Goal: Navigation & Orientation: Understand site structure

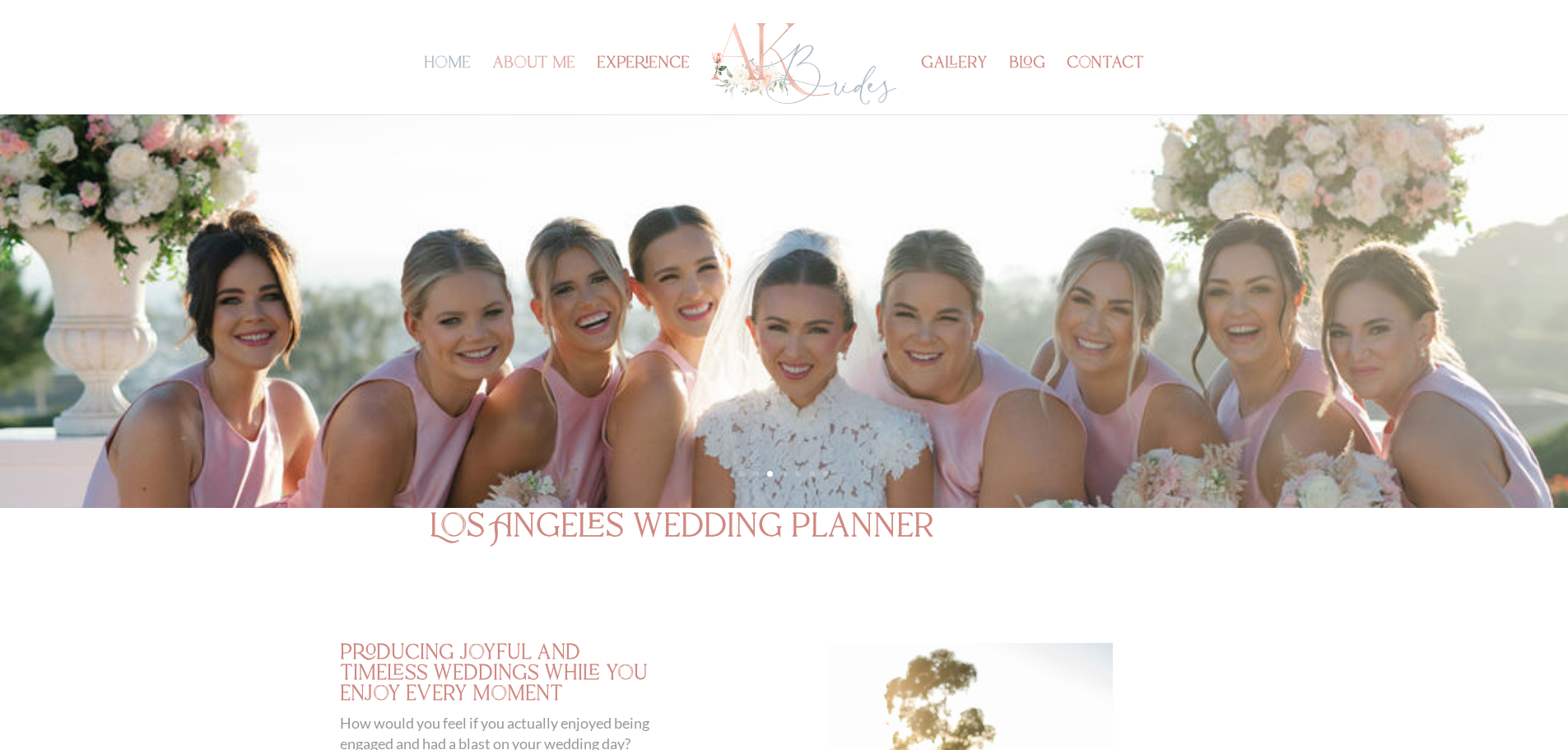
click at [508, 58] on link "about me" at bounding box center [533, 86] width 83 height 57
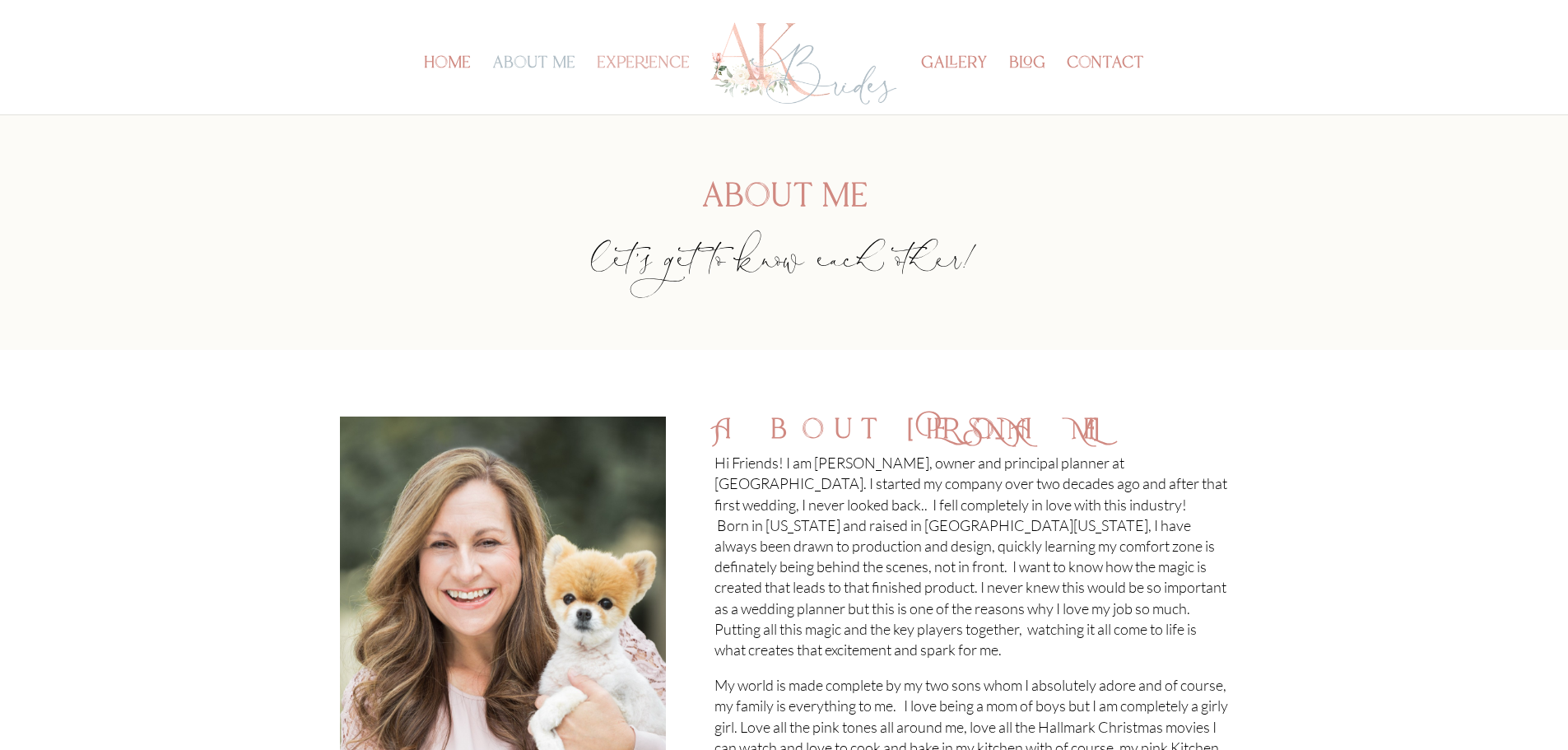
click at [660, 60] on link "experience" at bounding box center [643, 86] width 93 height 57
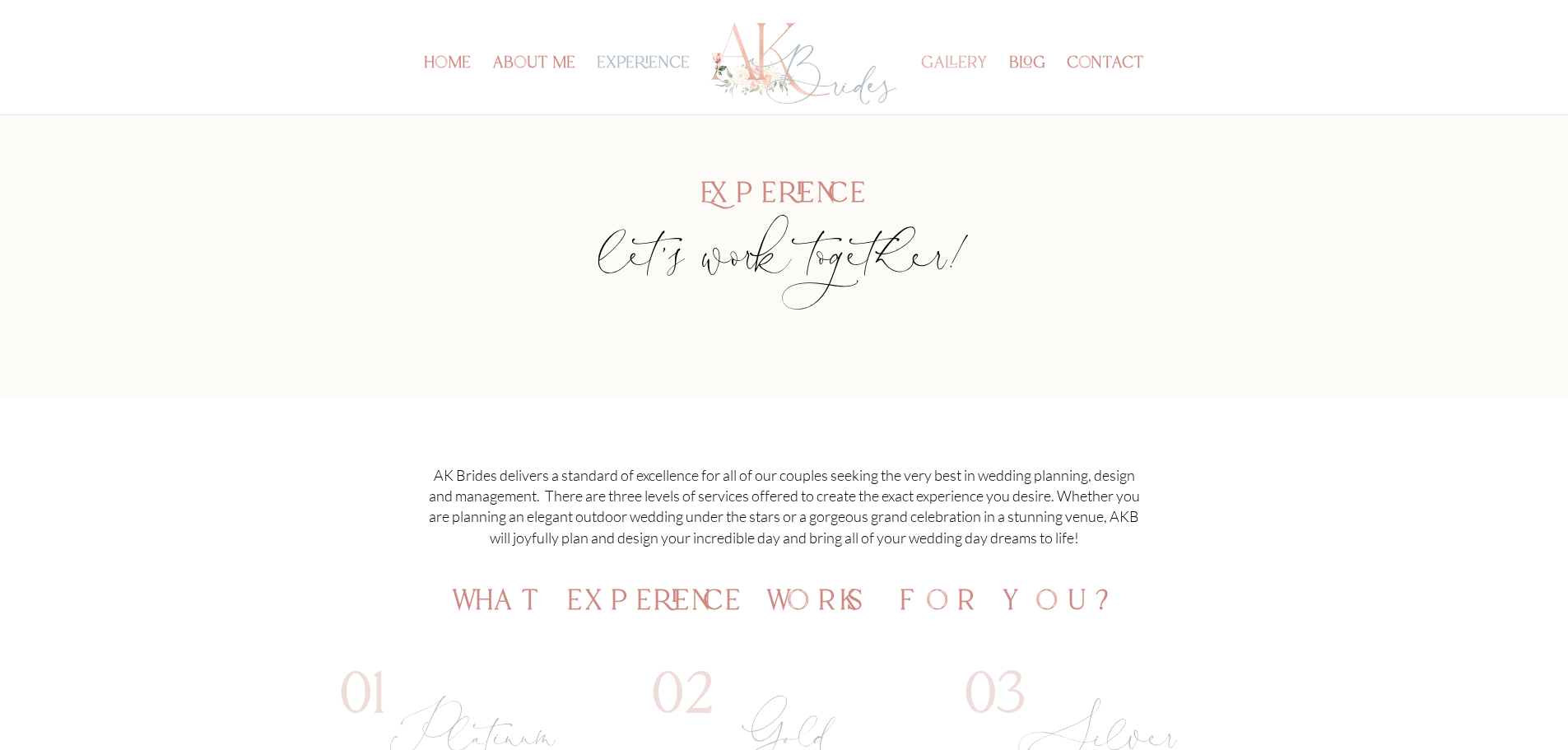
click at [948, 60] on link "gallery" at bounding box center [954, 86] width 67 height 57
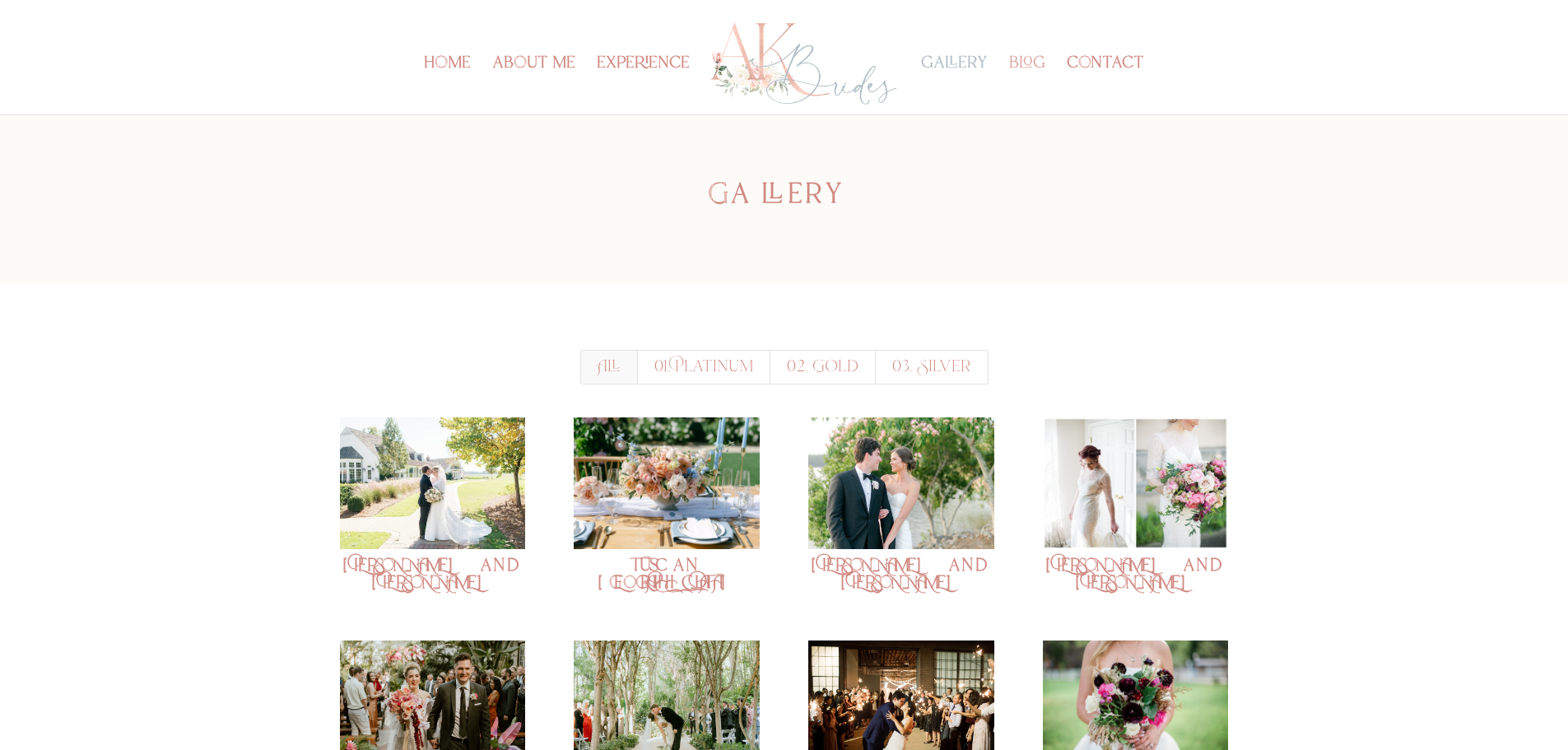
click at [1023, 70] on link "blog" at bounding box center [1026, 86] width 36 height 57
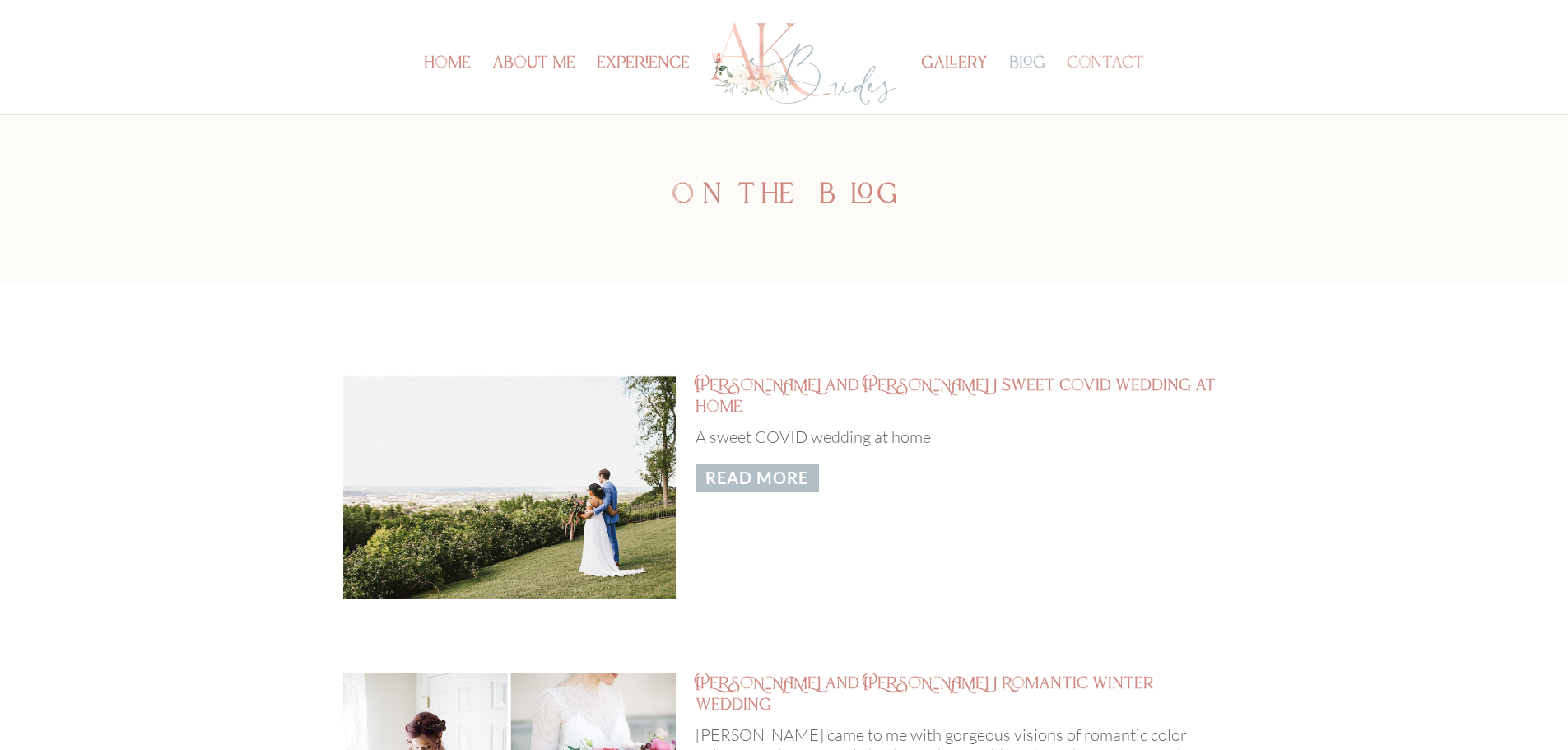
click at [1124, 58] on link "contact" at bounding box center [1105, 86] width 77 height 57
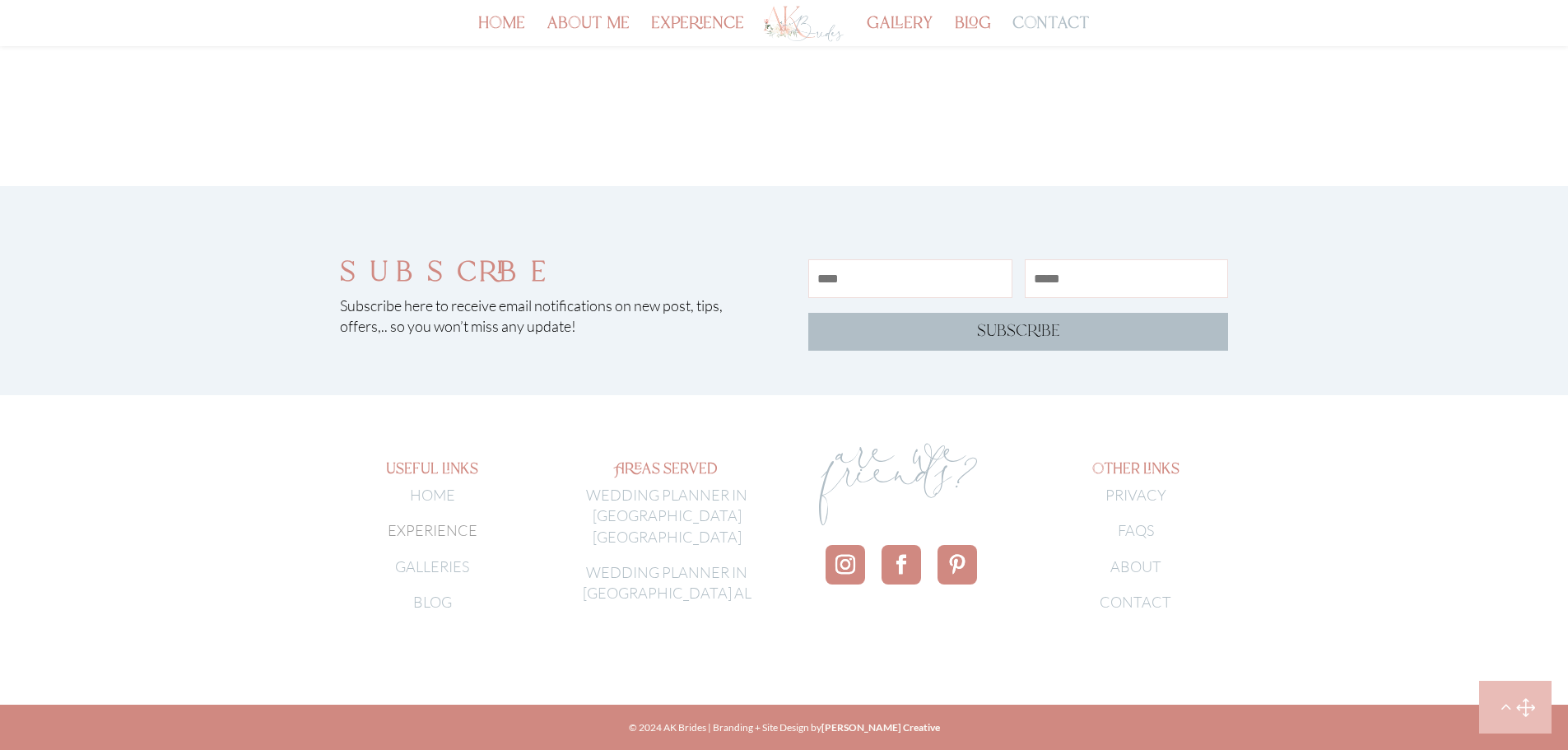
scroll to position [1012, 0]
click at [683, 509] on link "WEDDING PLANNER IN [GEOGRAPHIC_DATA] [GEOGRAPHIC_DATA]" at bounding box center [667, 515] width 161 height 60
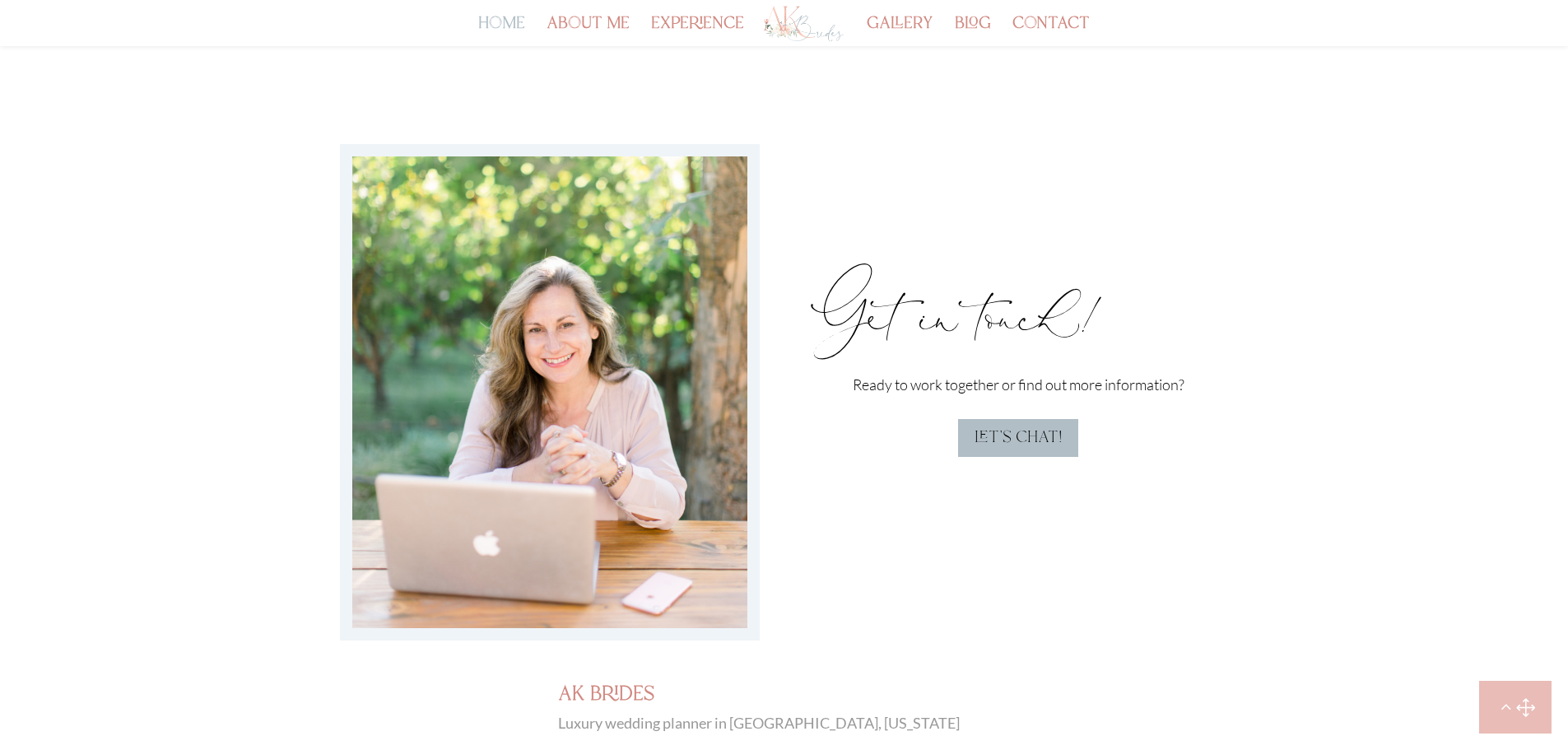
scroll to position [5341, 0]
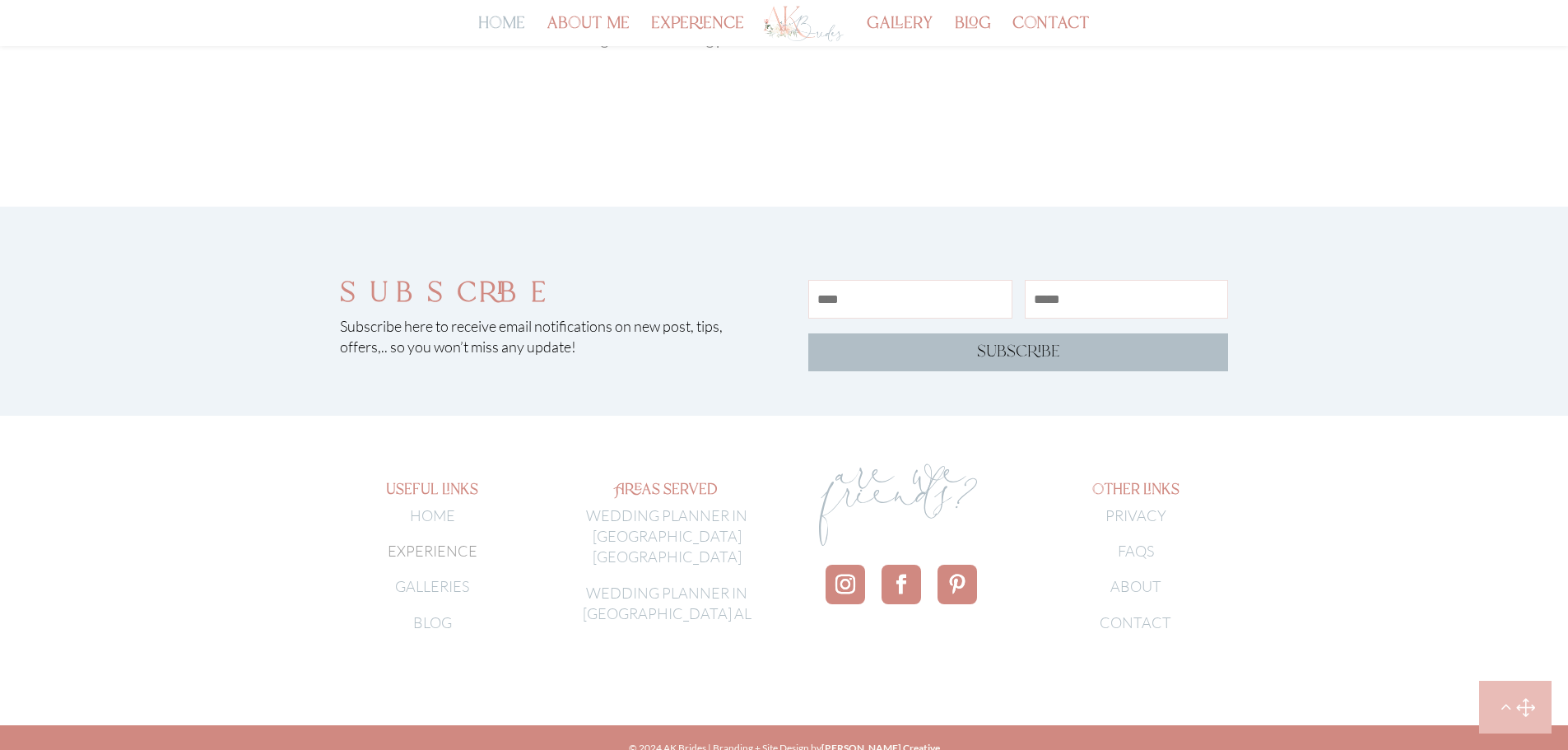
click at [679, 584] on link "WEDDING PLANNER IN [GEOGRAPHIC_DATA] AL" at bounding box center [667, 603] width 169 height 39
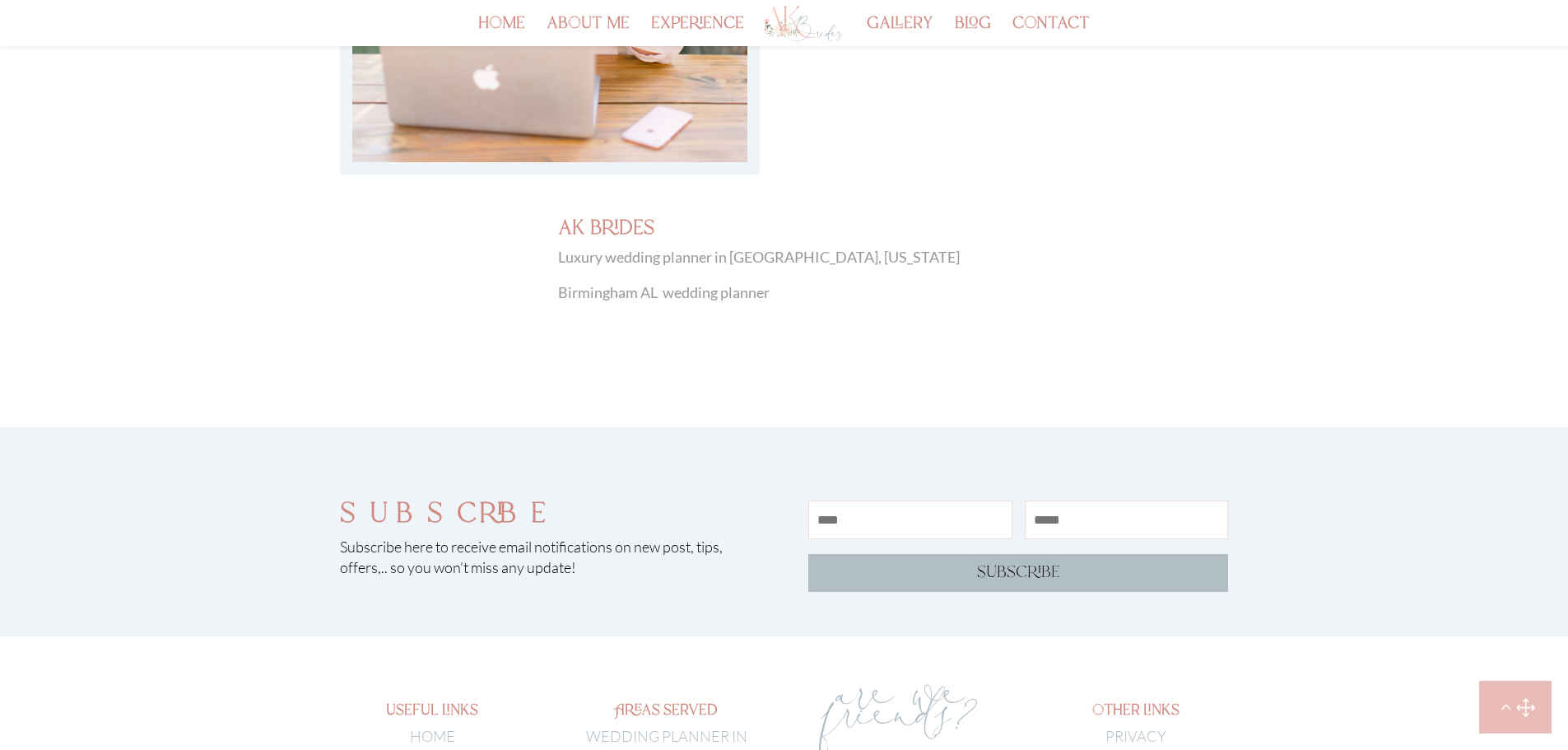
scroll to position [4951, 0]
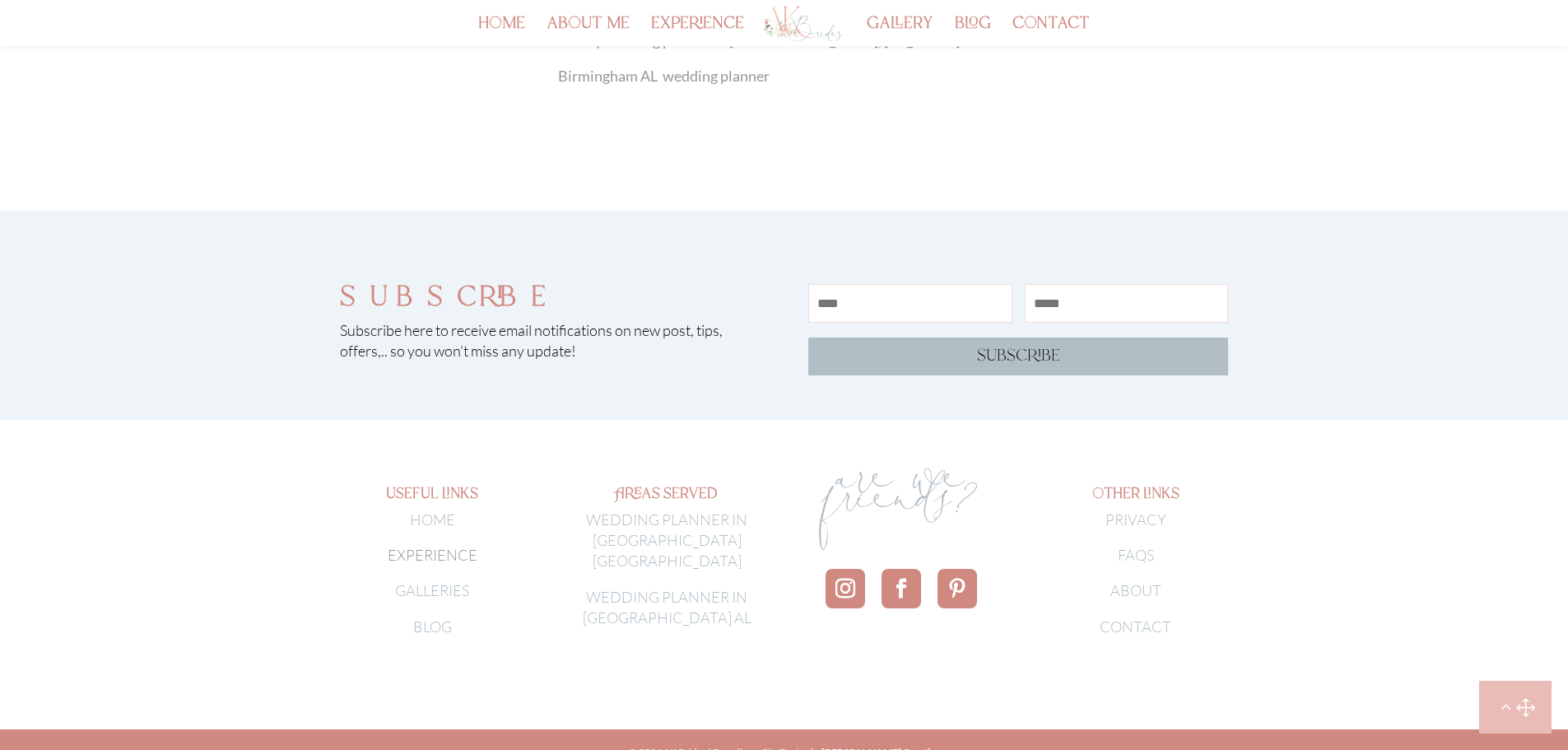
click at [1150, 546] on link "FAQS" at bounding box center [1135, 555] width 36 height 18
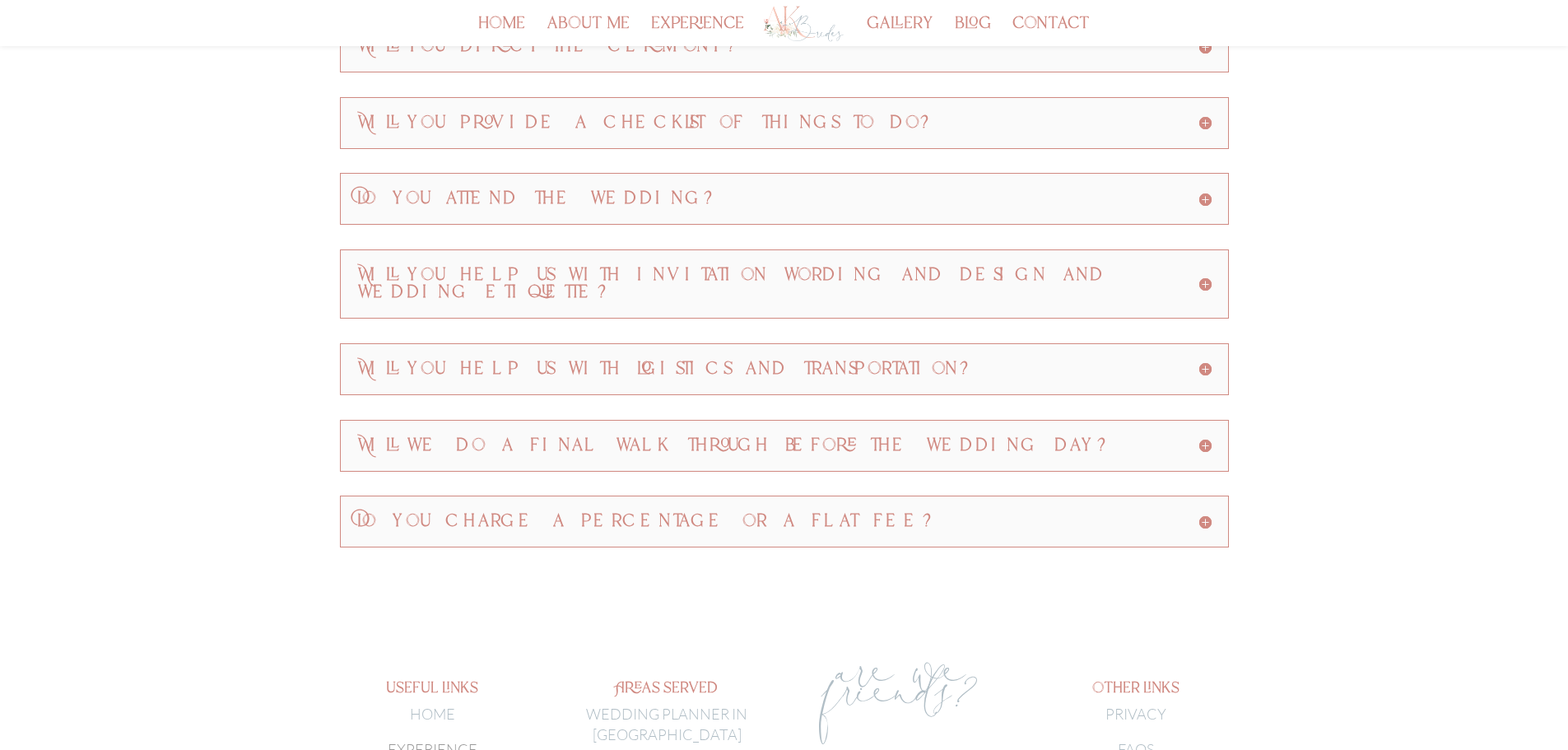
scroll to position [690, 0]
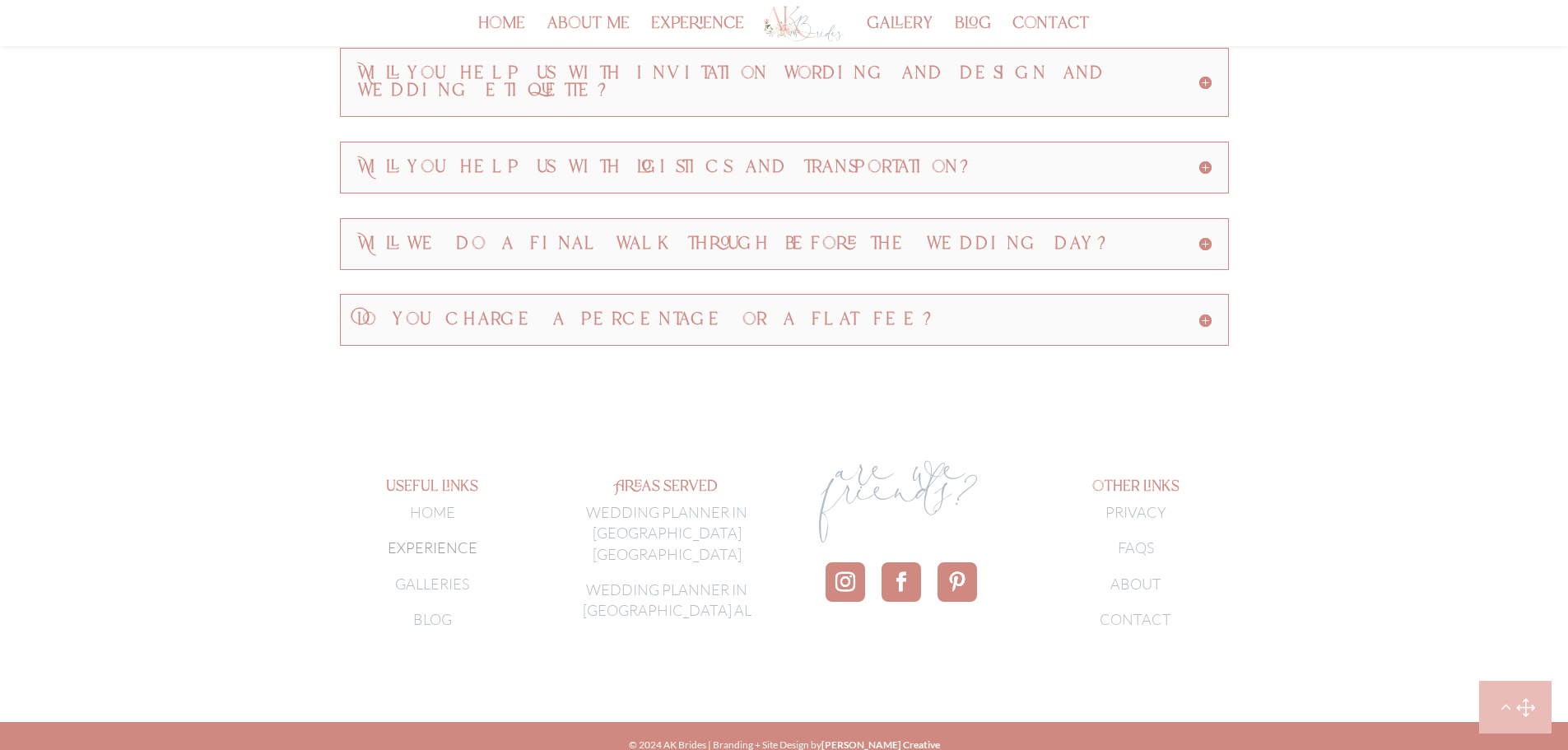
click at [1133, 503] on link "PRIVACY" at bounding box center [1135, 513] width 61 height 18
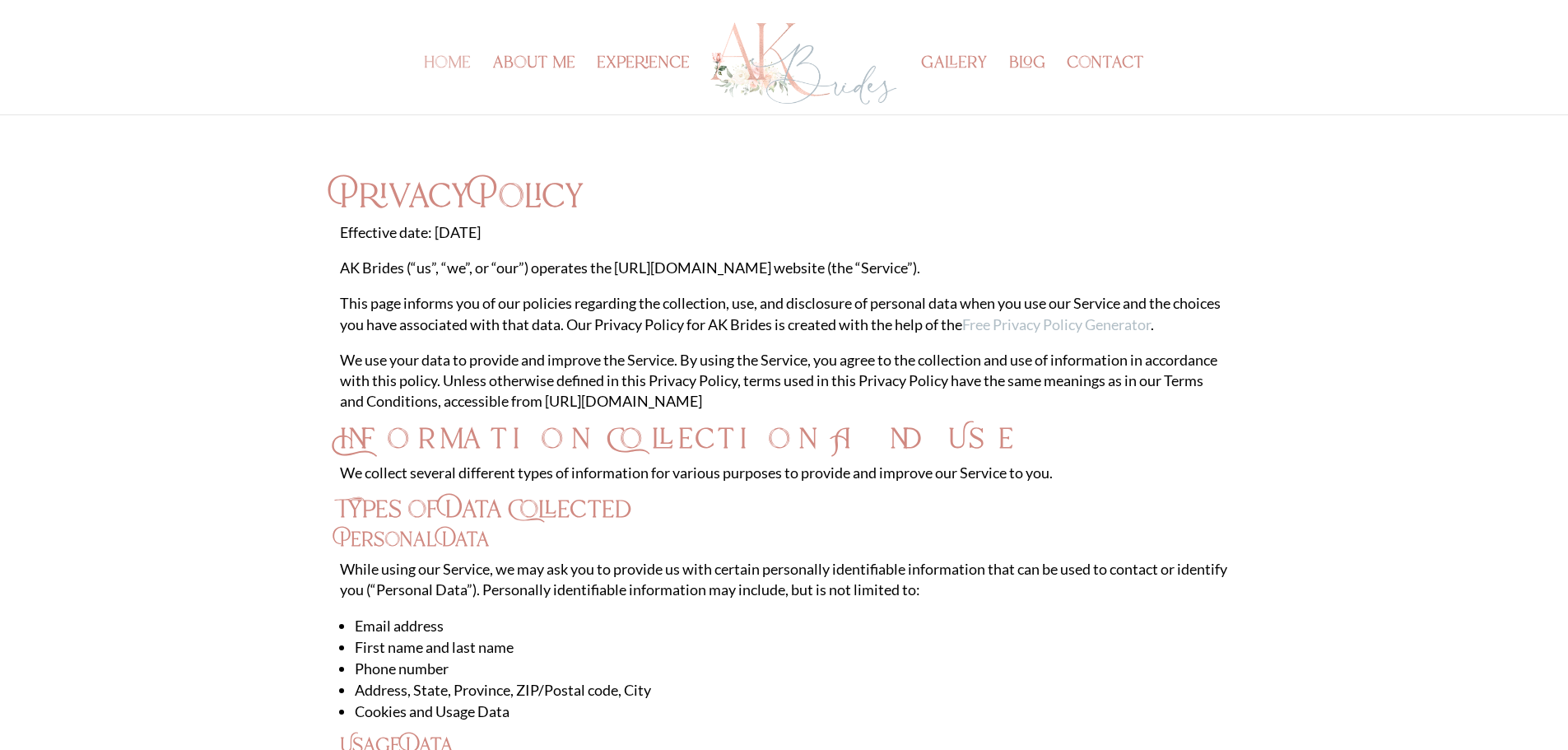
click at [442, 65] on link "home" at bounding box center [447, 86] width 47 height 57
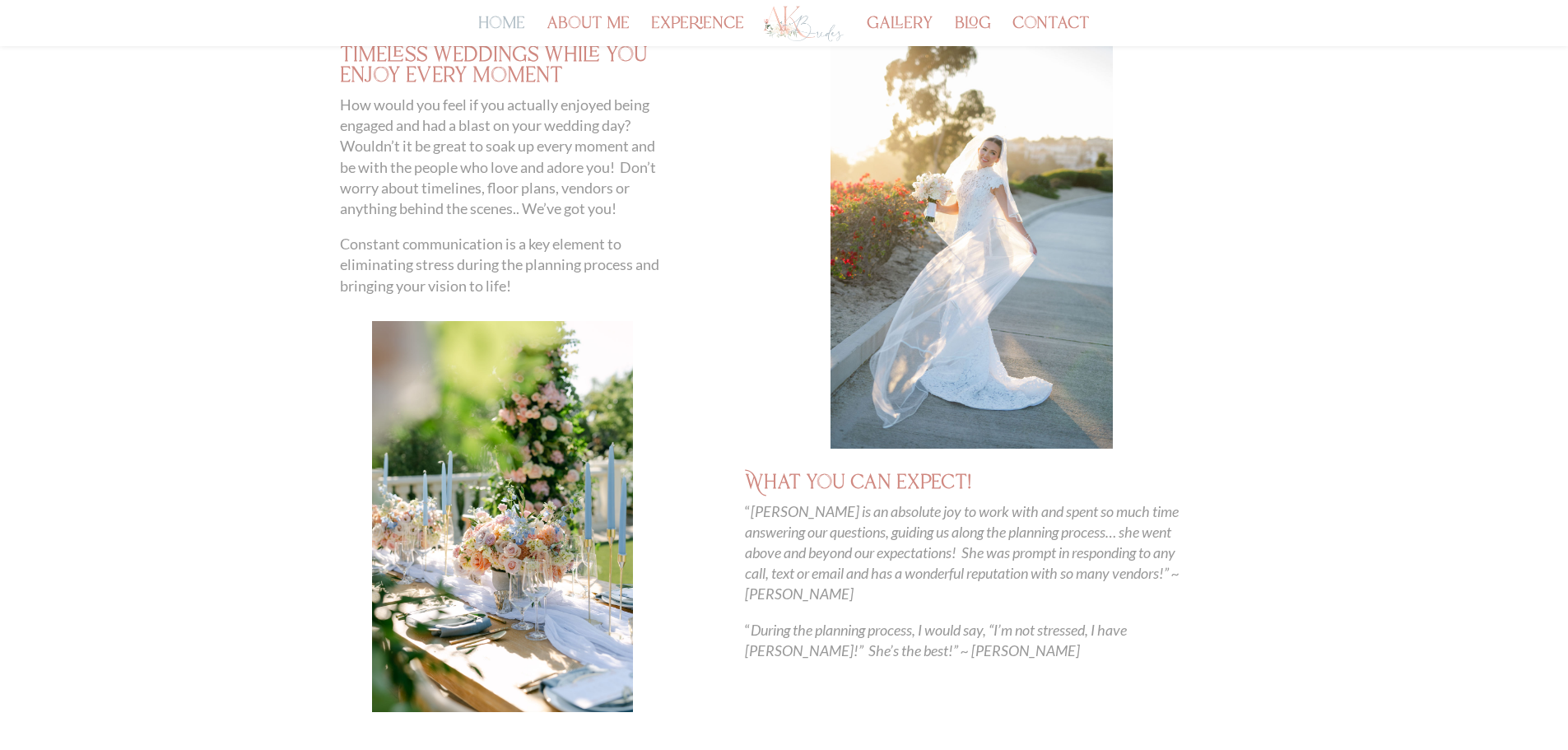
scroll to position [401, 0]
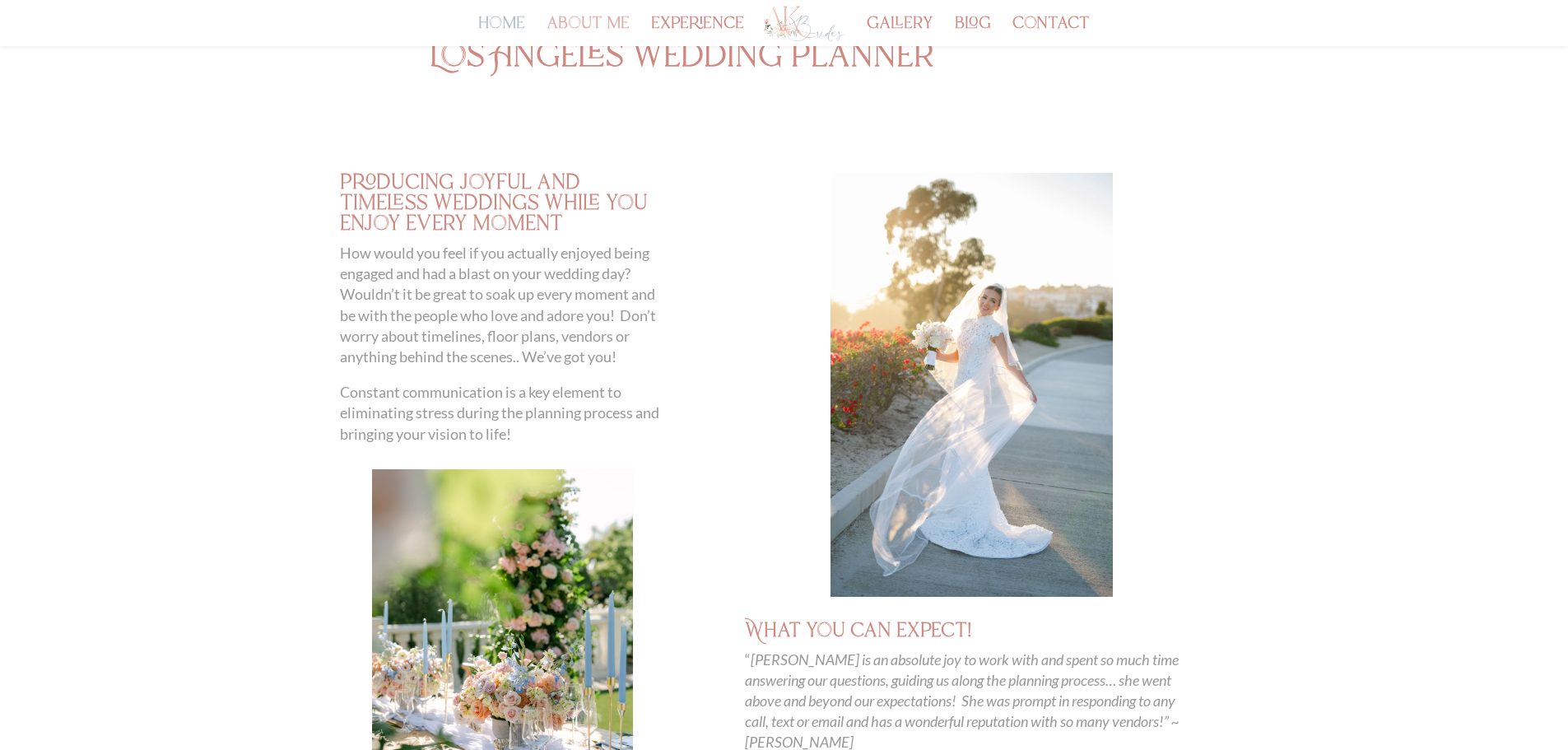
click at [618, 18] on link "about me" at bounding box center [588, 32] width 83 height 28
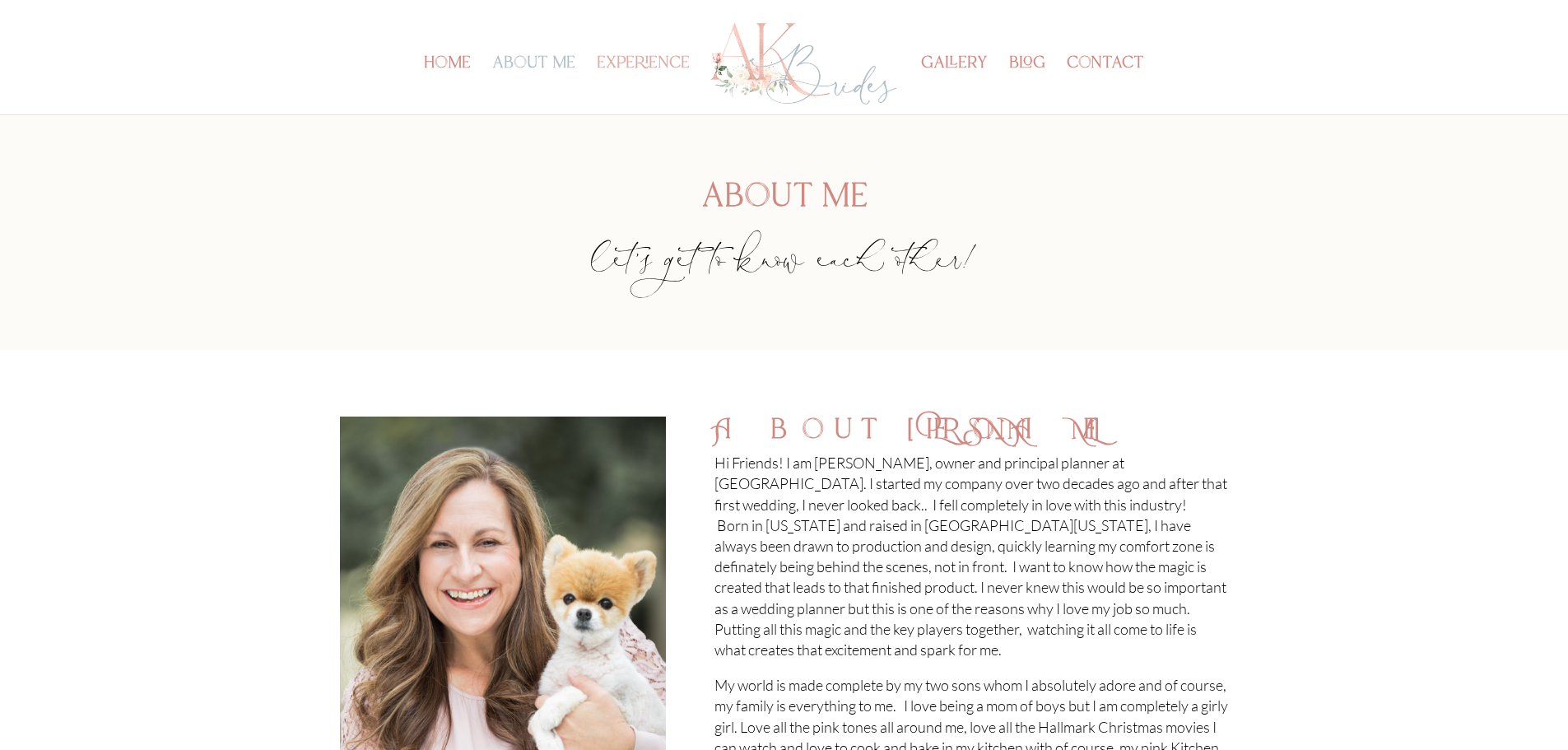
click at [657, 68] on link "experience" at bounding box center [643, 86] width 93 height 57
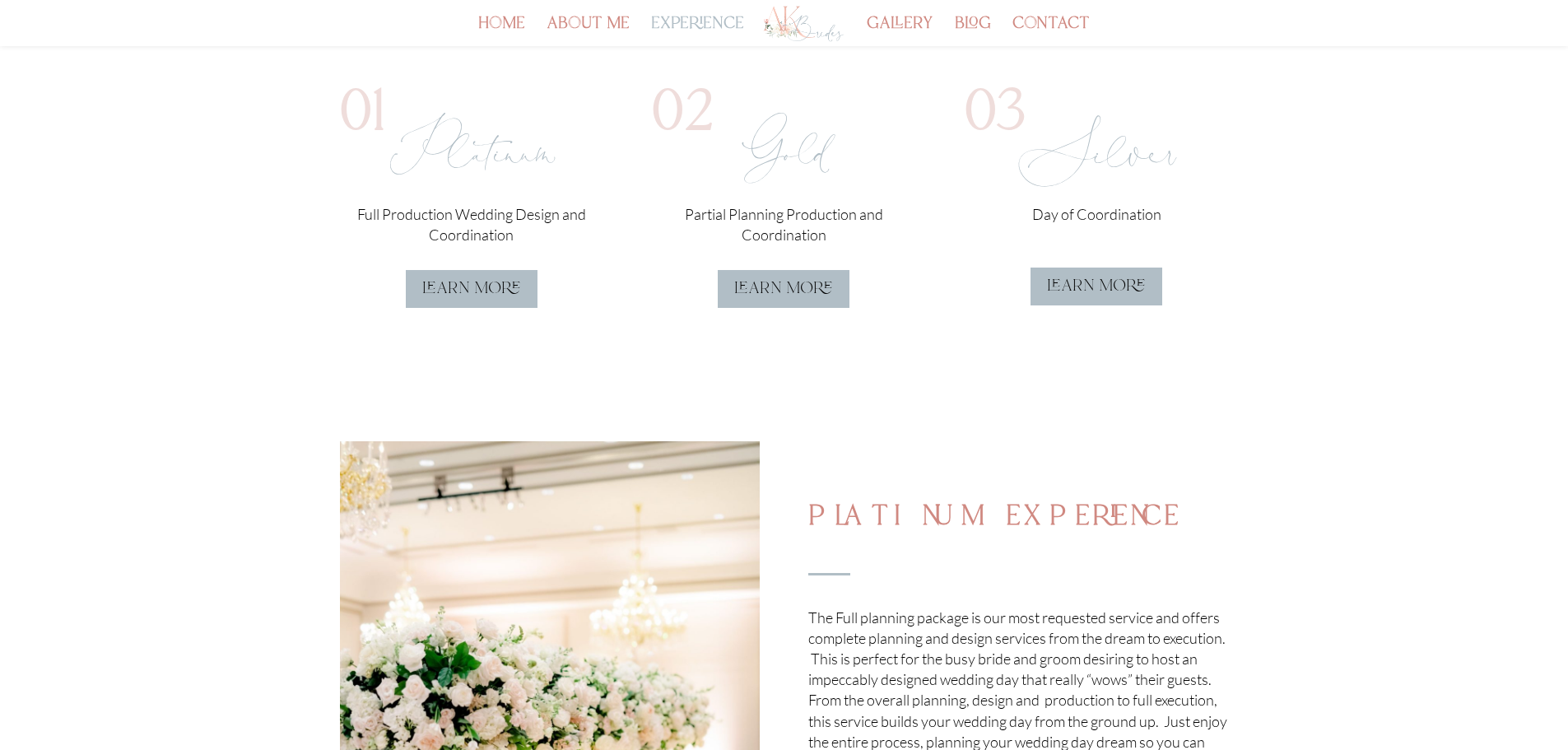
scroll to position [576, 0]
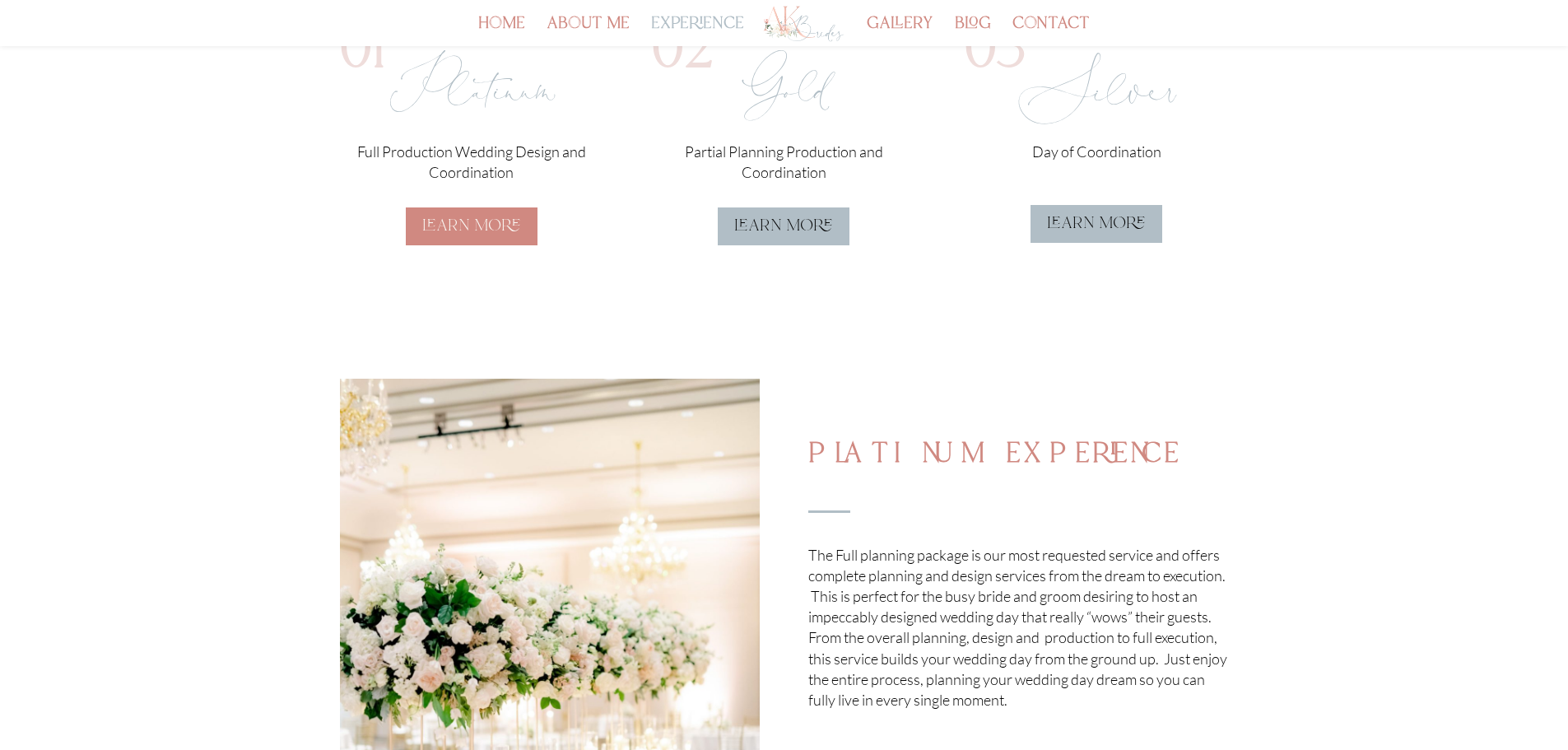
click at [428, 215] on link "learn more" at bounding box center [471, 226] width 132 height 38
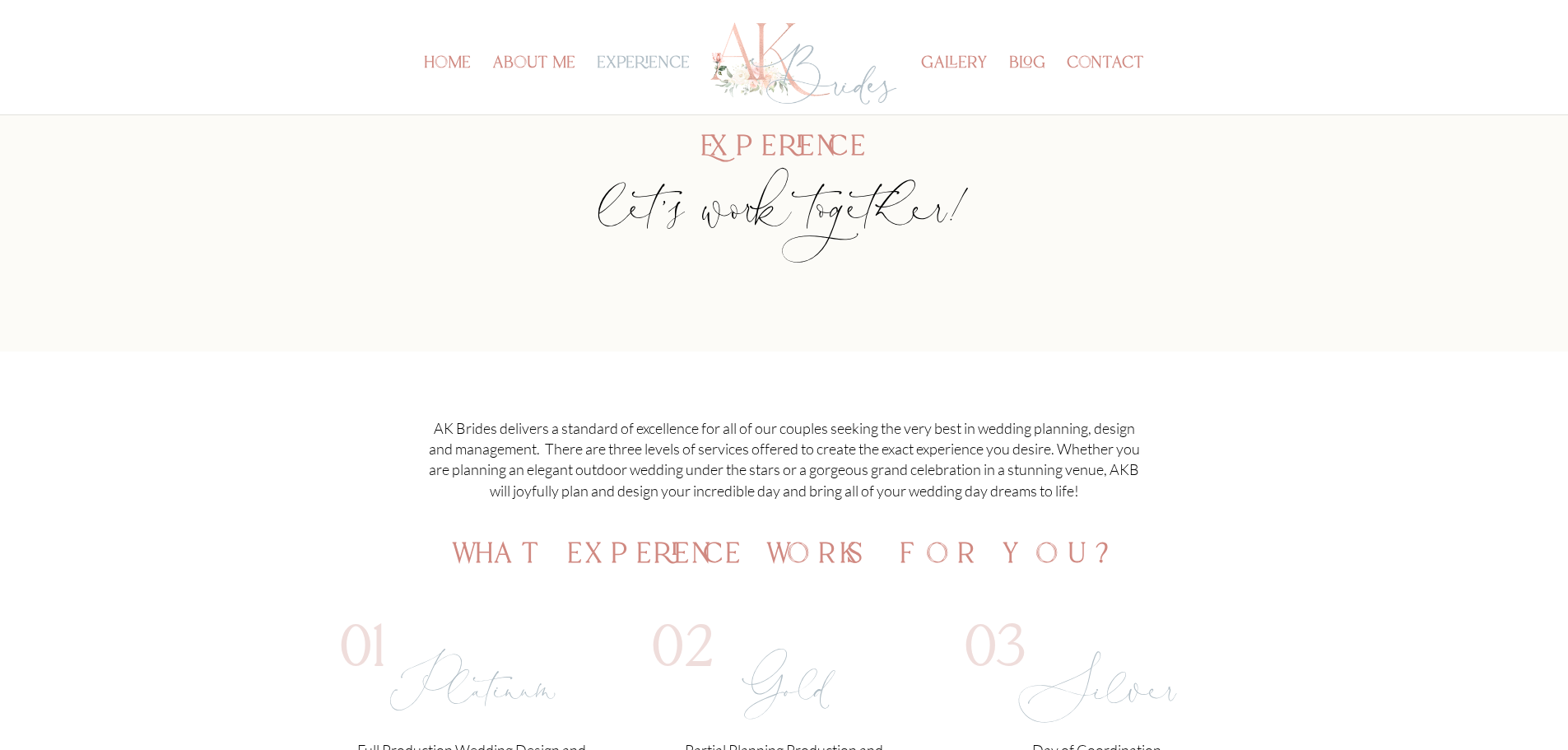
scroll to position [0, 0]
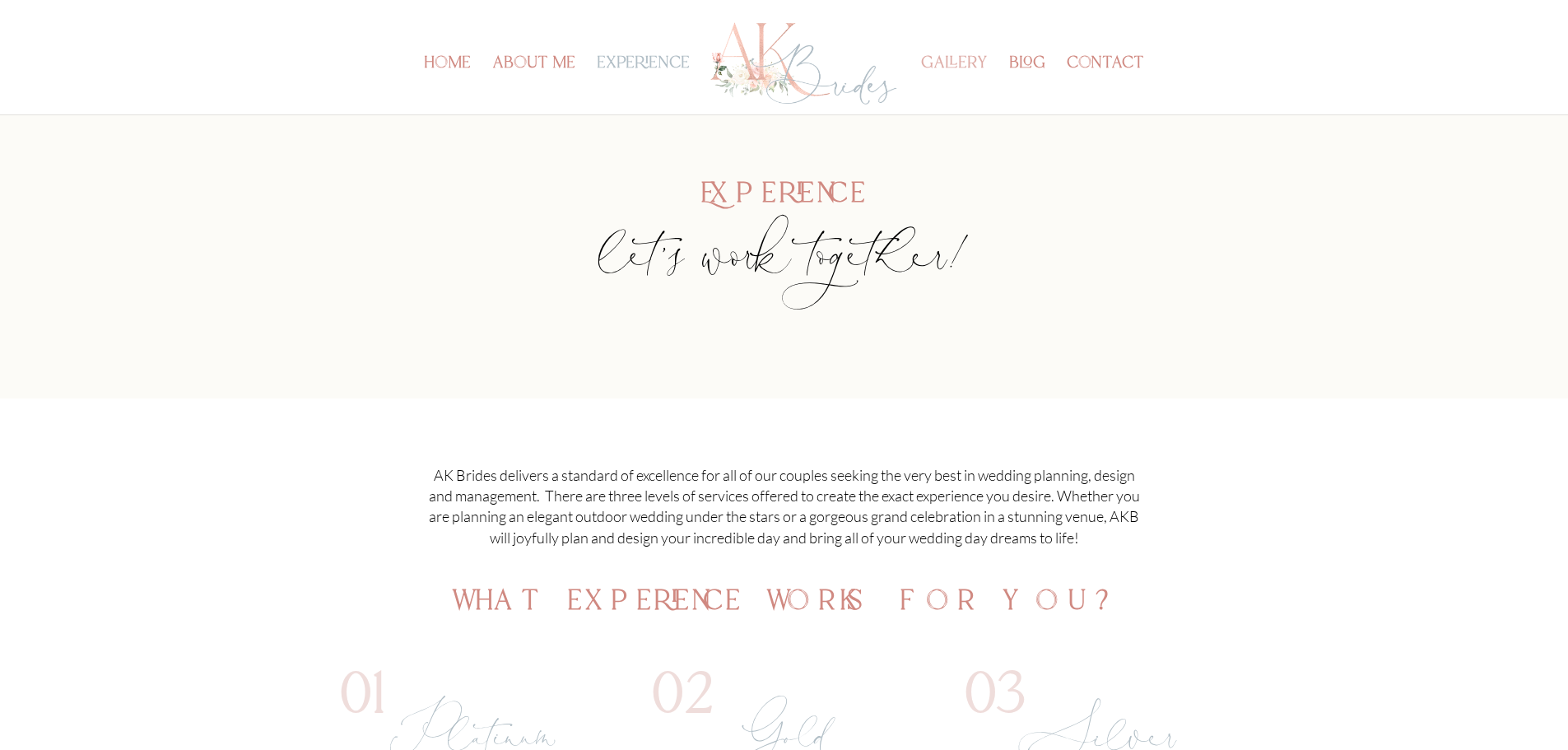
click at [976, 63] on link "gallery" at bounding box center [954, 86] width 67 height 57
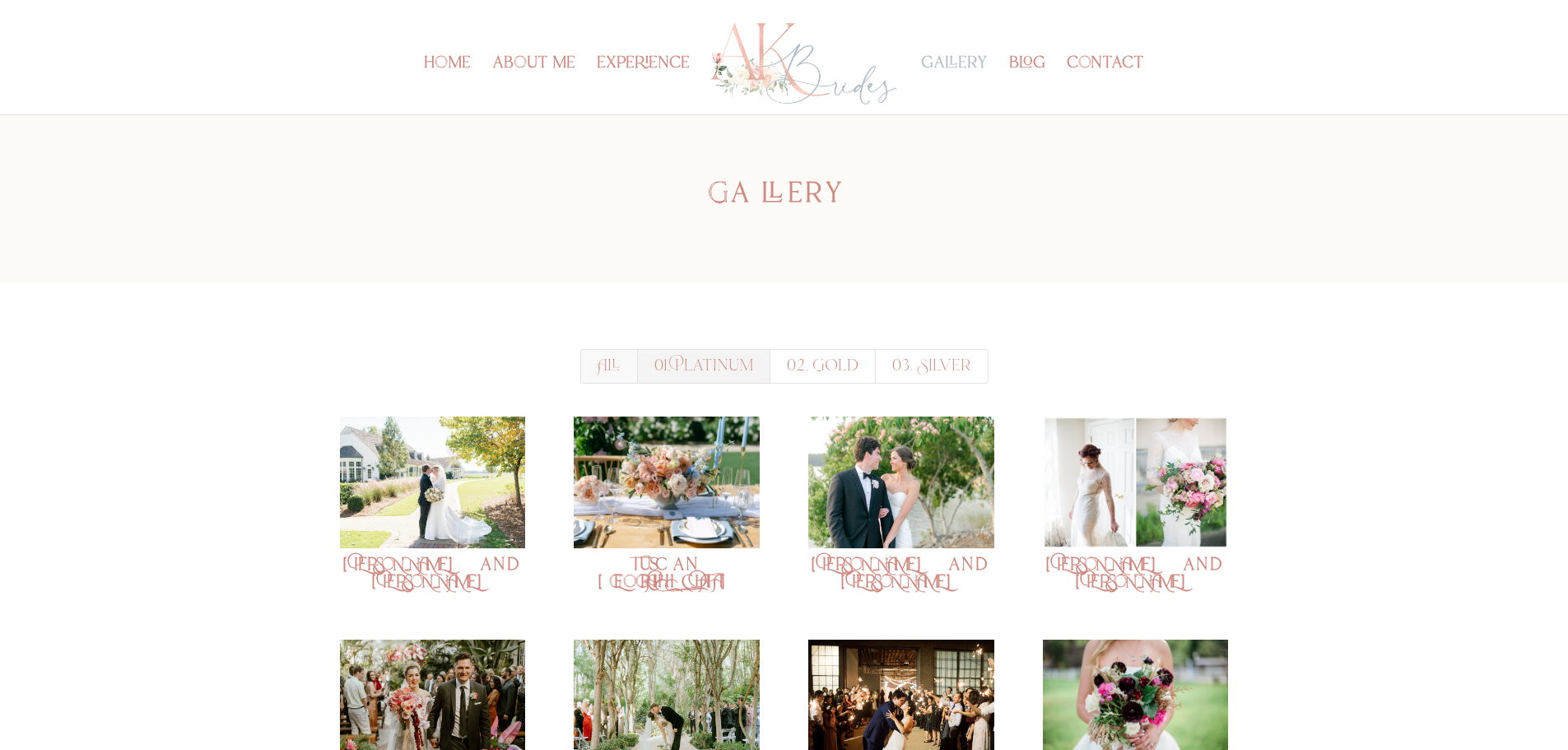
click at [720, 352] on link "01. Platinum" at bounding box center [704, 366] width 133 height 34
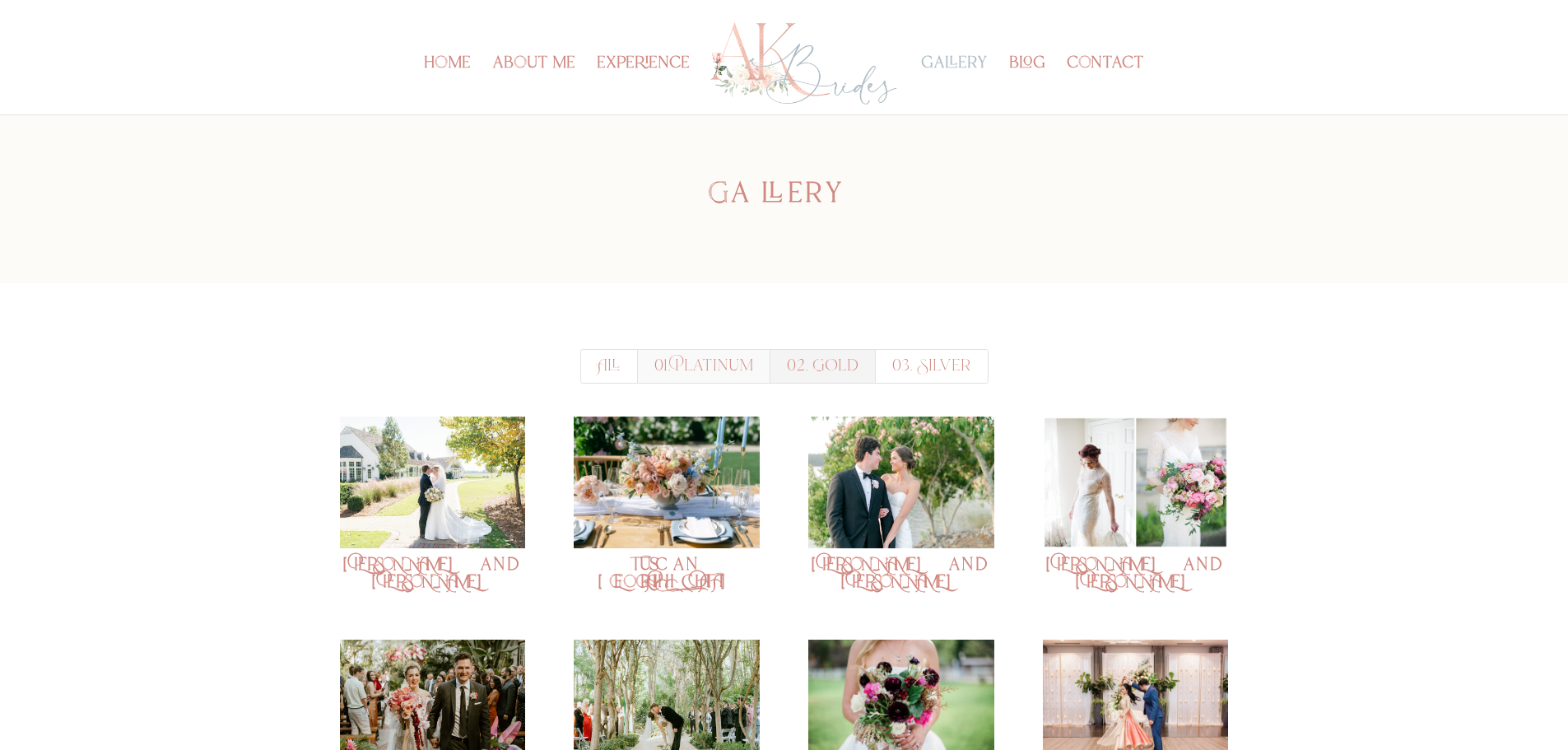
click at [829, 378] on link "02. Gold" at bounding box center [823, 366] width 106 height 34
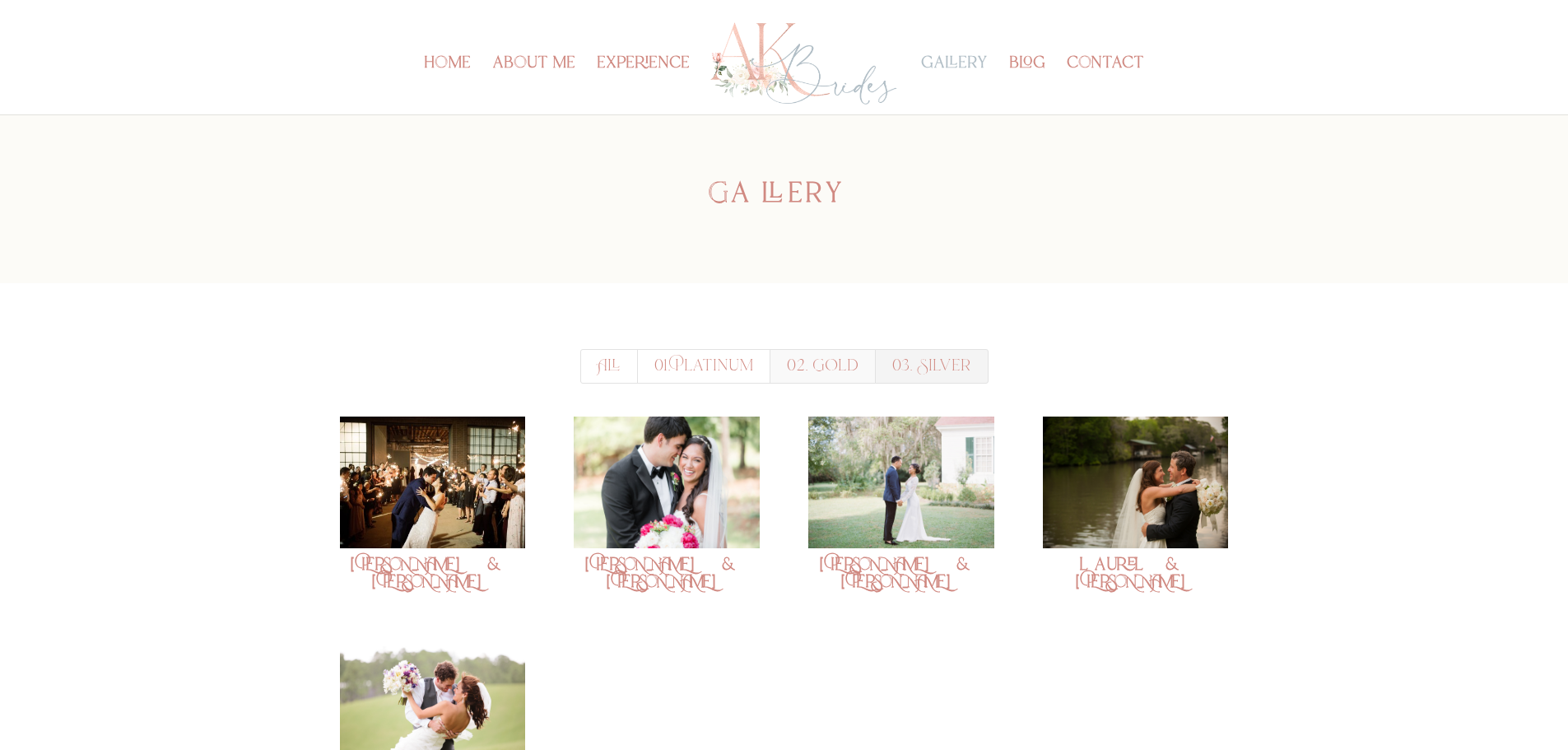
click at [919, 367] on link "03. Silver" at bounding box center [931, 366] width 113 height 34
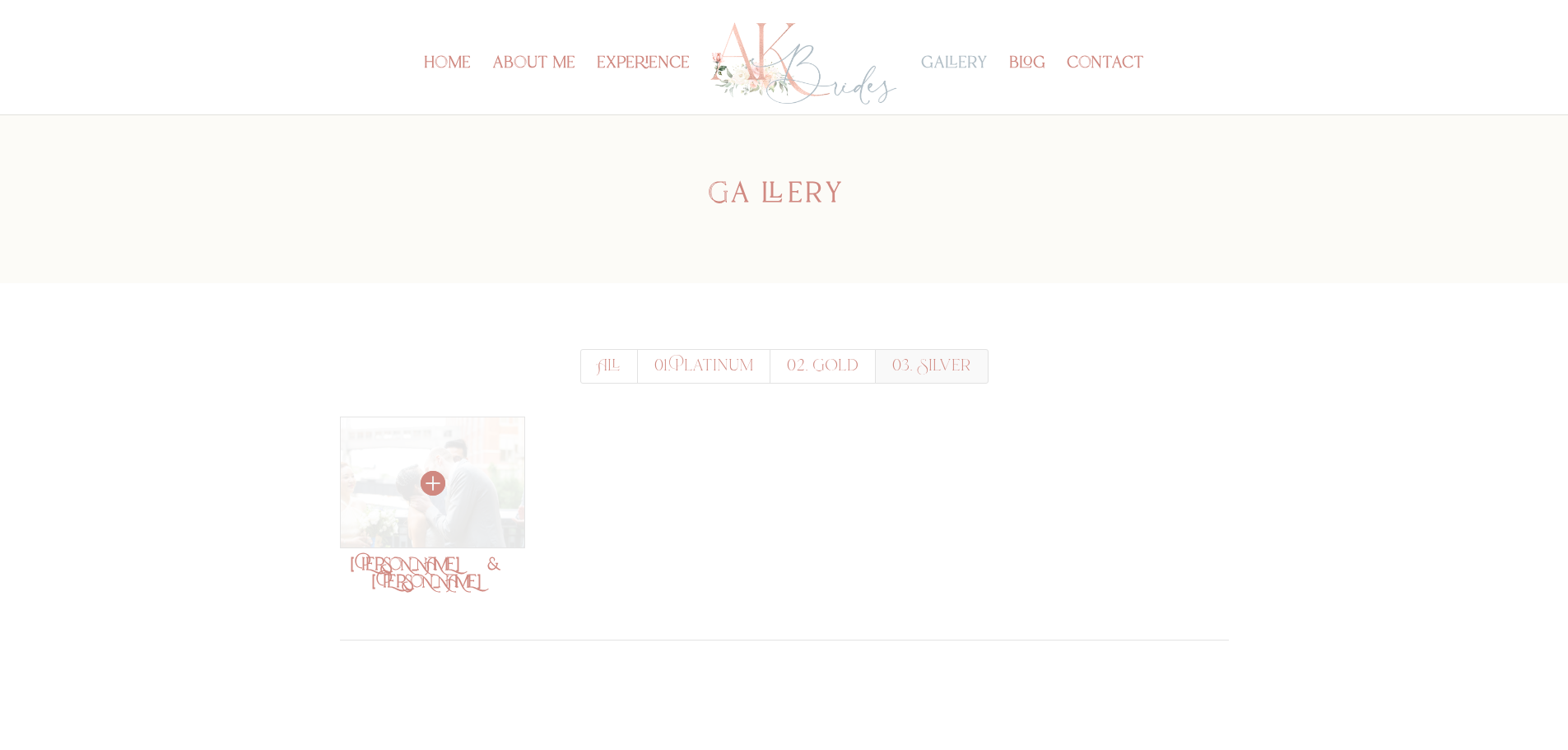
click at [448, 487] on img at bounding box center [432, 482] width 185 height 132
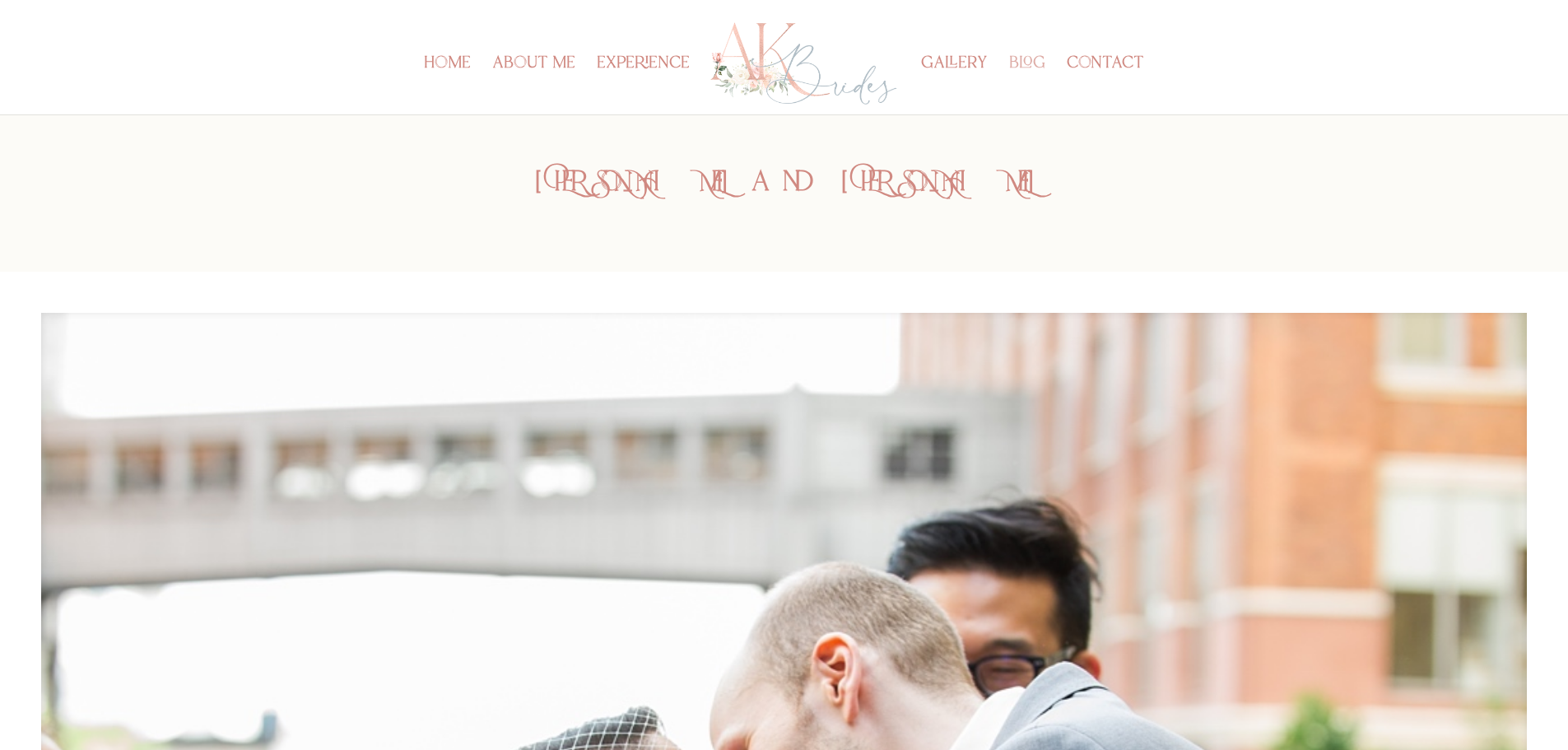
click at [1031, 62] on link "blog" at bounding box center [1026, 86] width 36 height 57
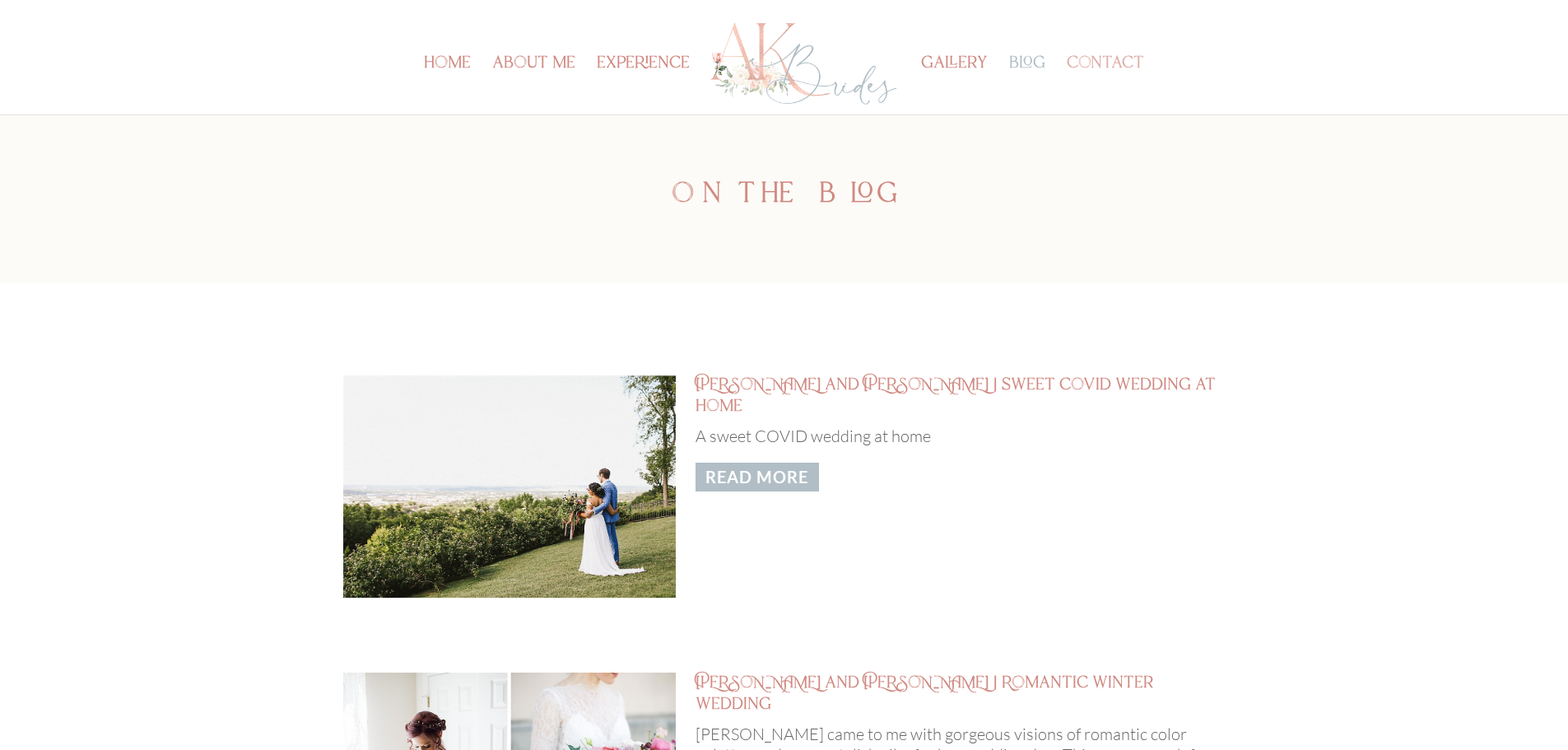
click at [1116, 65] on link "contact" at bounding box center [1105, 86] width 77 height 57
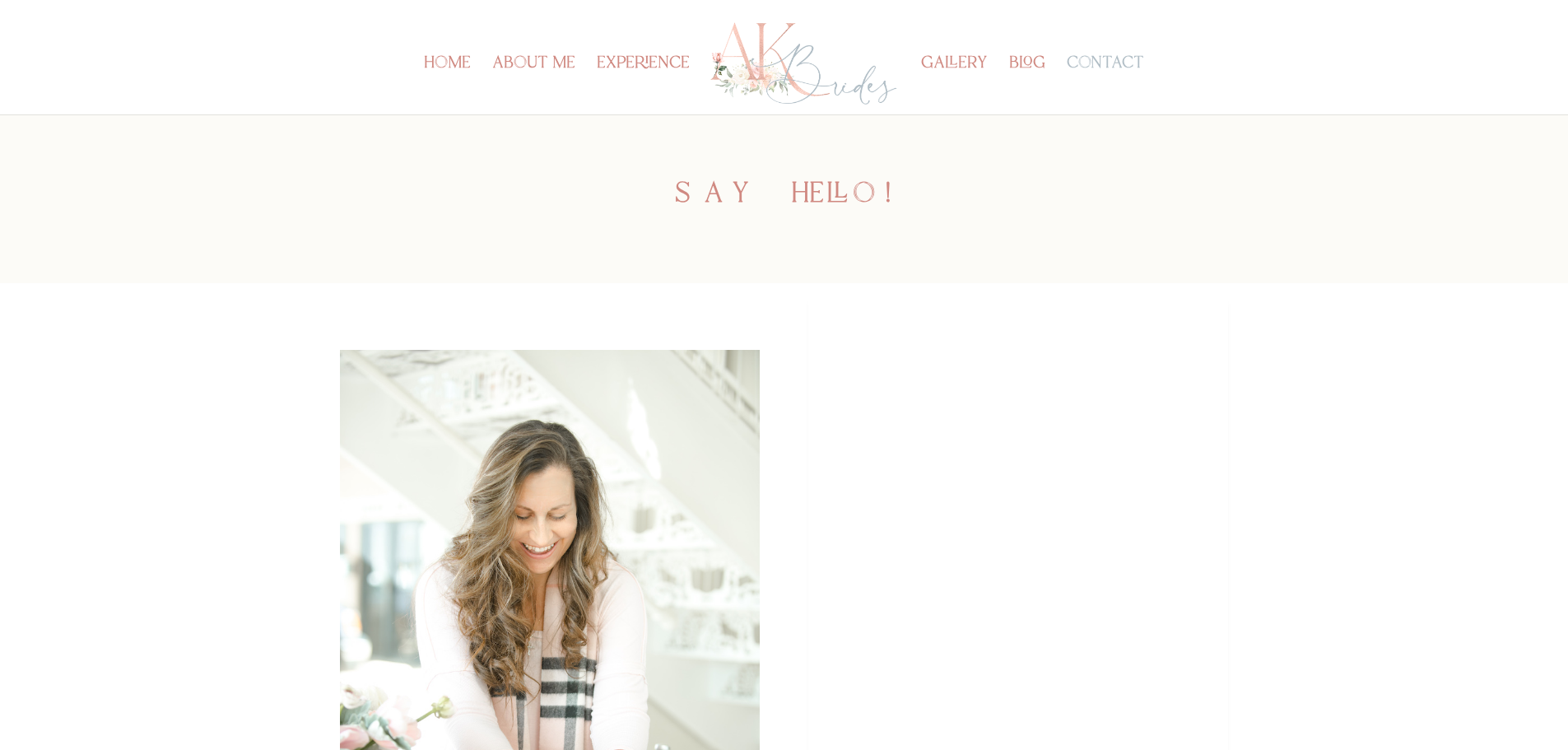
click at [827, 82] on img at bounding box center [803, 64] width 192 height 91
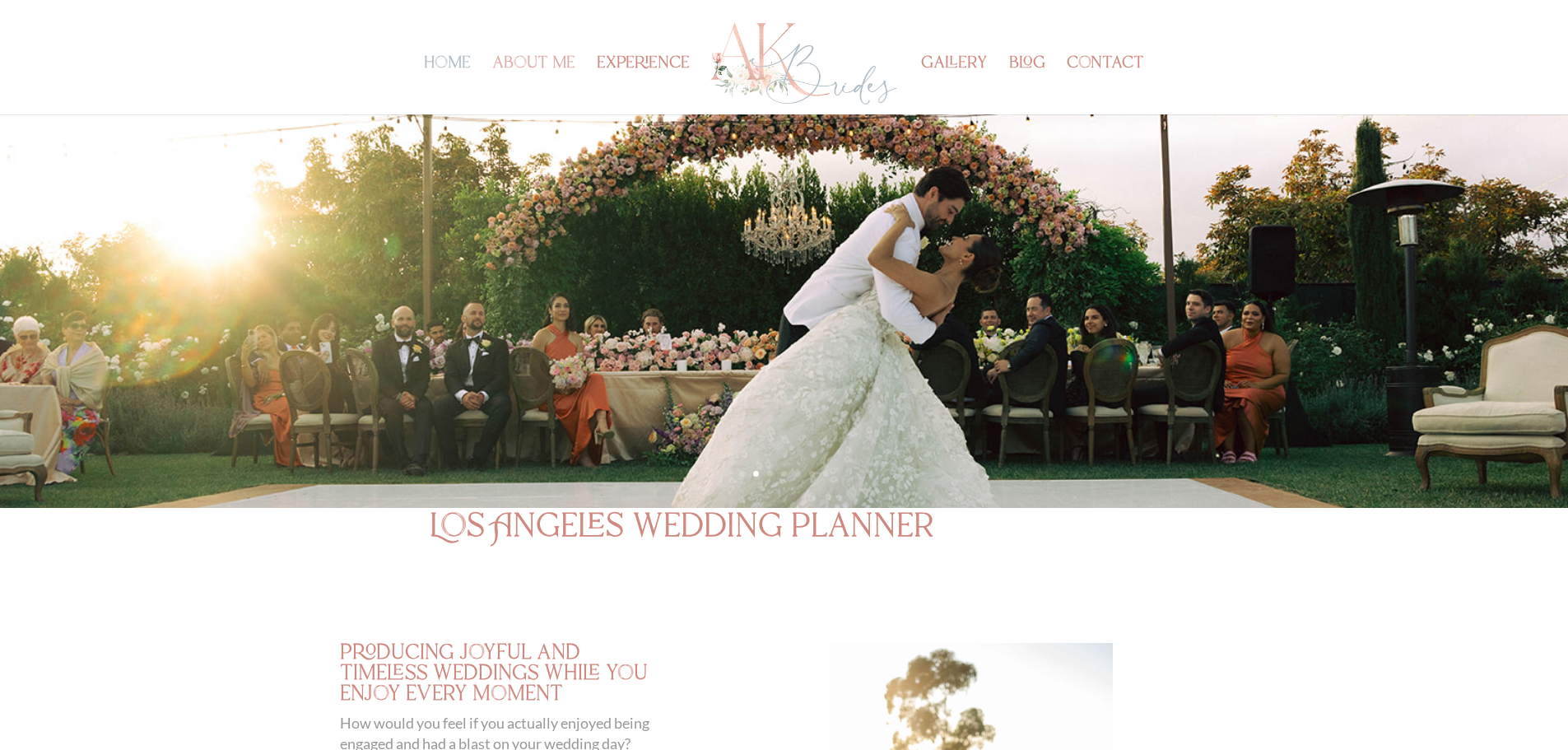
click at [529, 66] on link "about me" at bounding box center [533, 86] width 83 height 57
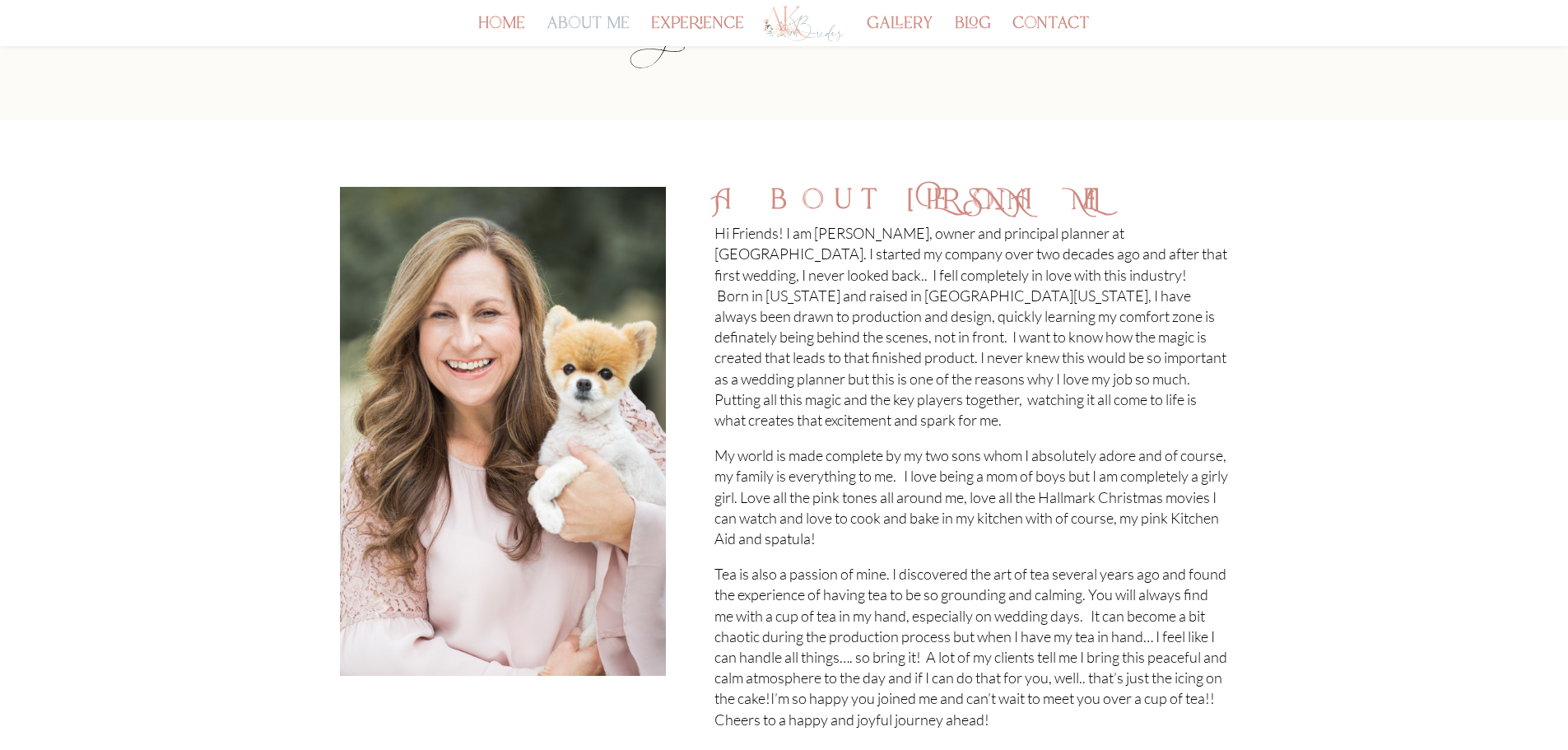
scroll to position [164, 0]
